Goal: Information Seeking & Learning: Learn about a topic

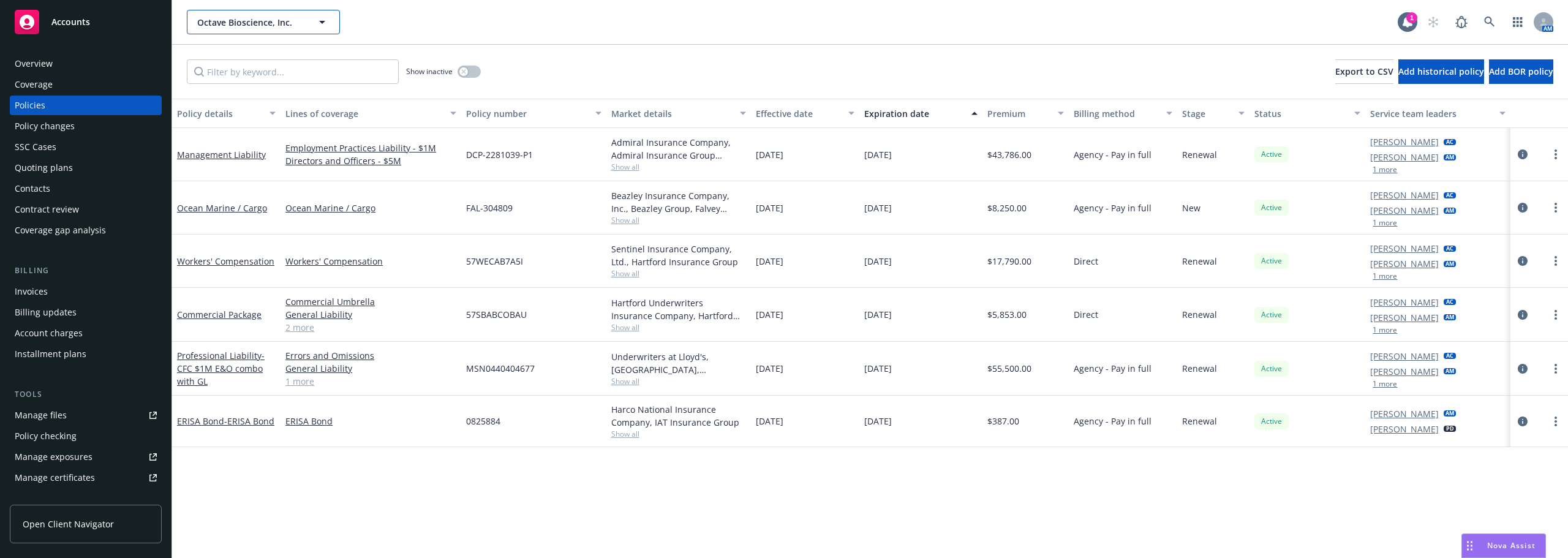
click at [212, 21] on span "Octave Bioscience, Inc." at bounding box center [250, 22] width 106 height 13
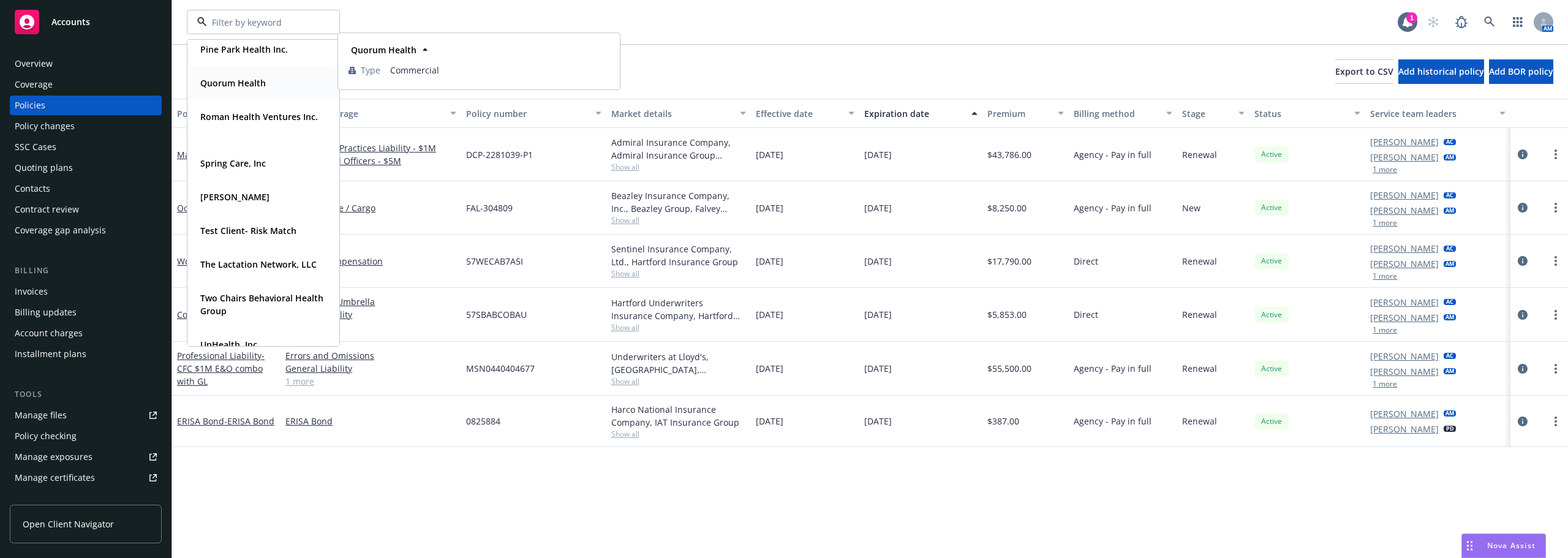
scroll to position [740, 0]
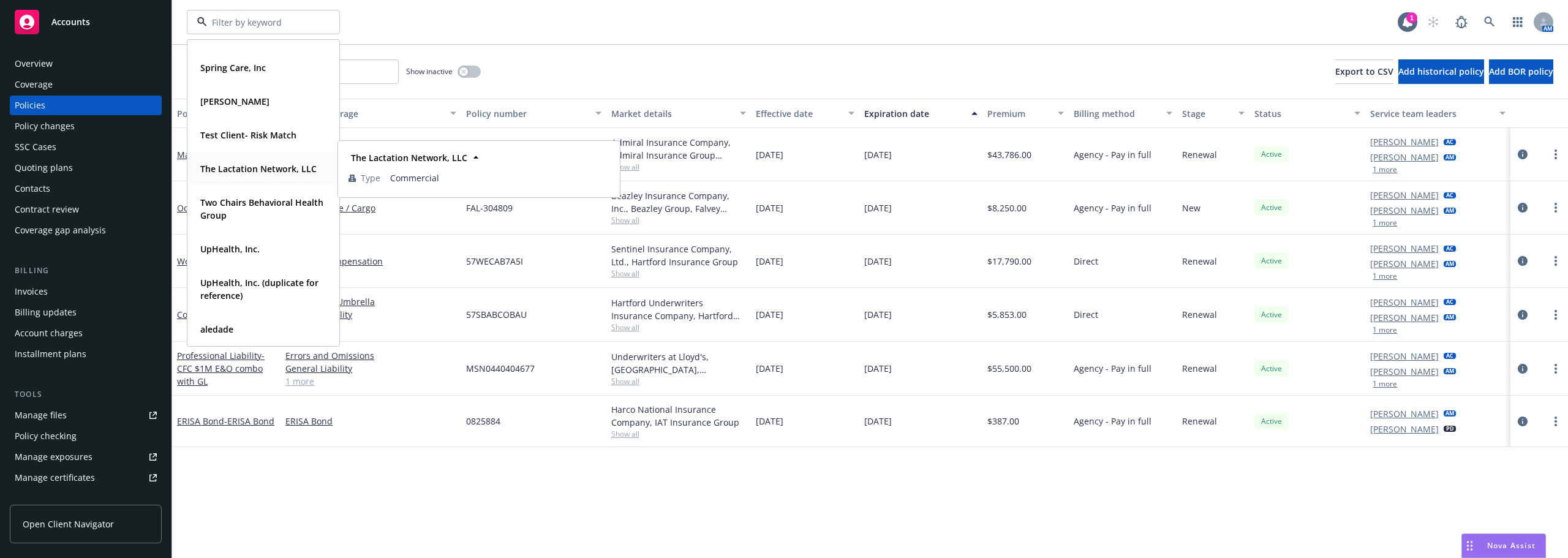
click at [234, 169] on strong "The Lactation Network, LLC" at bounding box center [258, 168] width 117 height 11
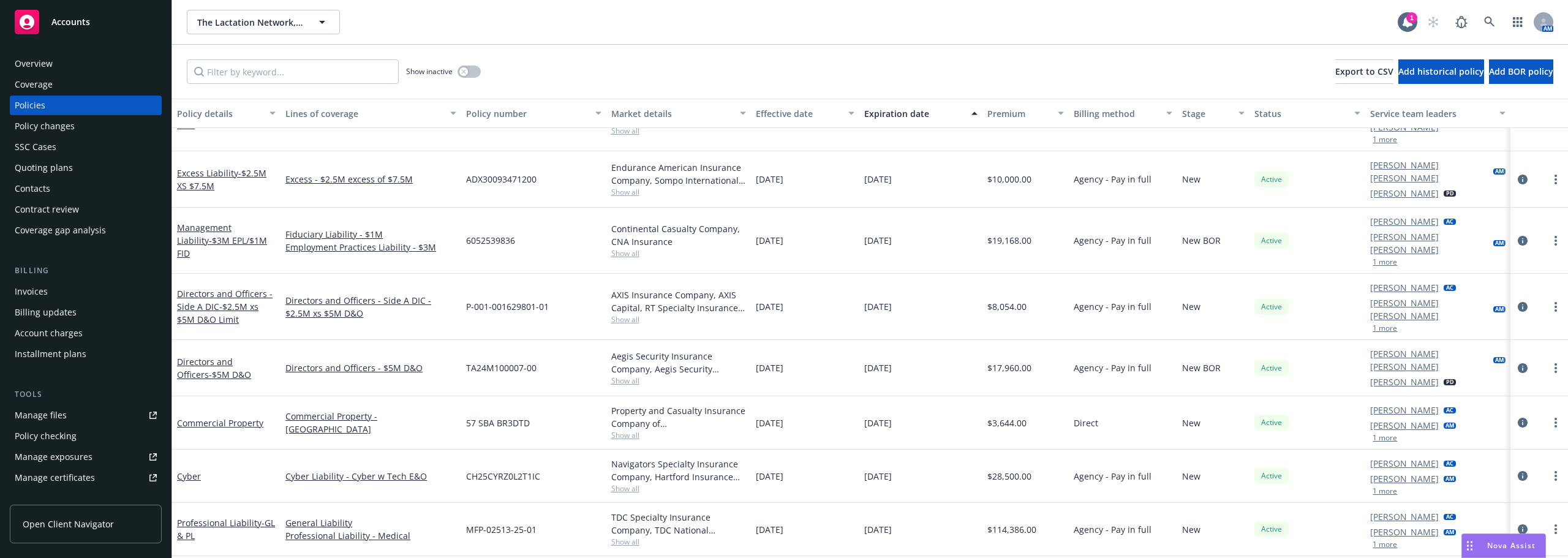
scroll to position [146, 0]
